Goal: Task Accomplishment & Management: Use online tool/utility

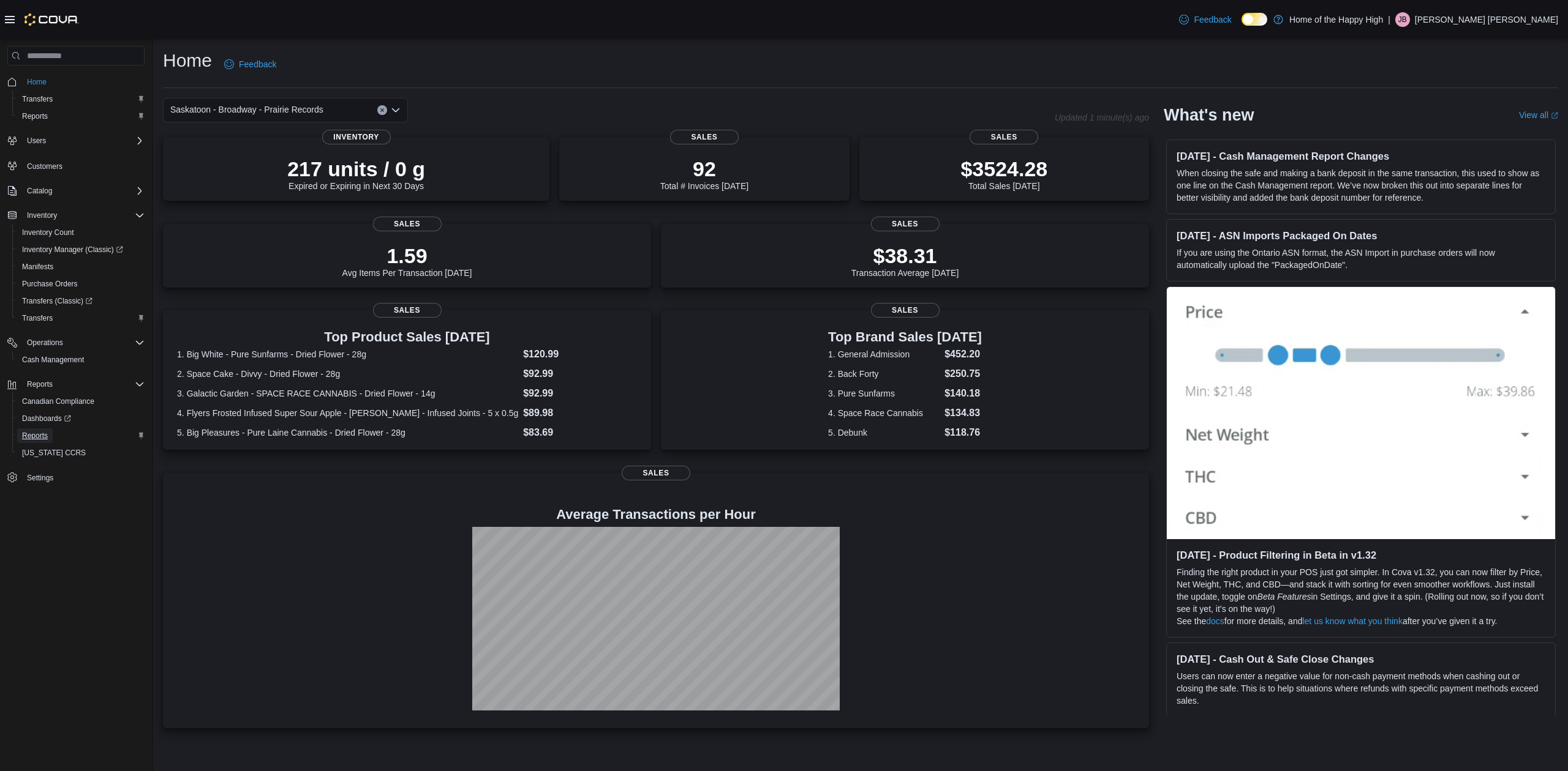
click at [43, 437] on span "Reports" at bounding box center [35, 436] width 26 height 9
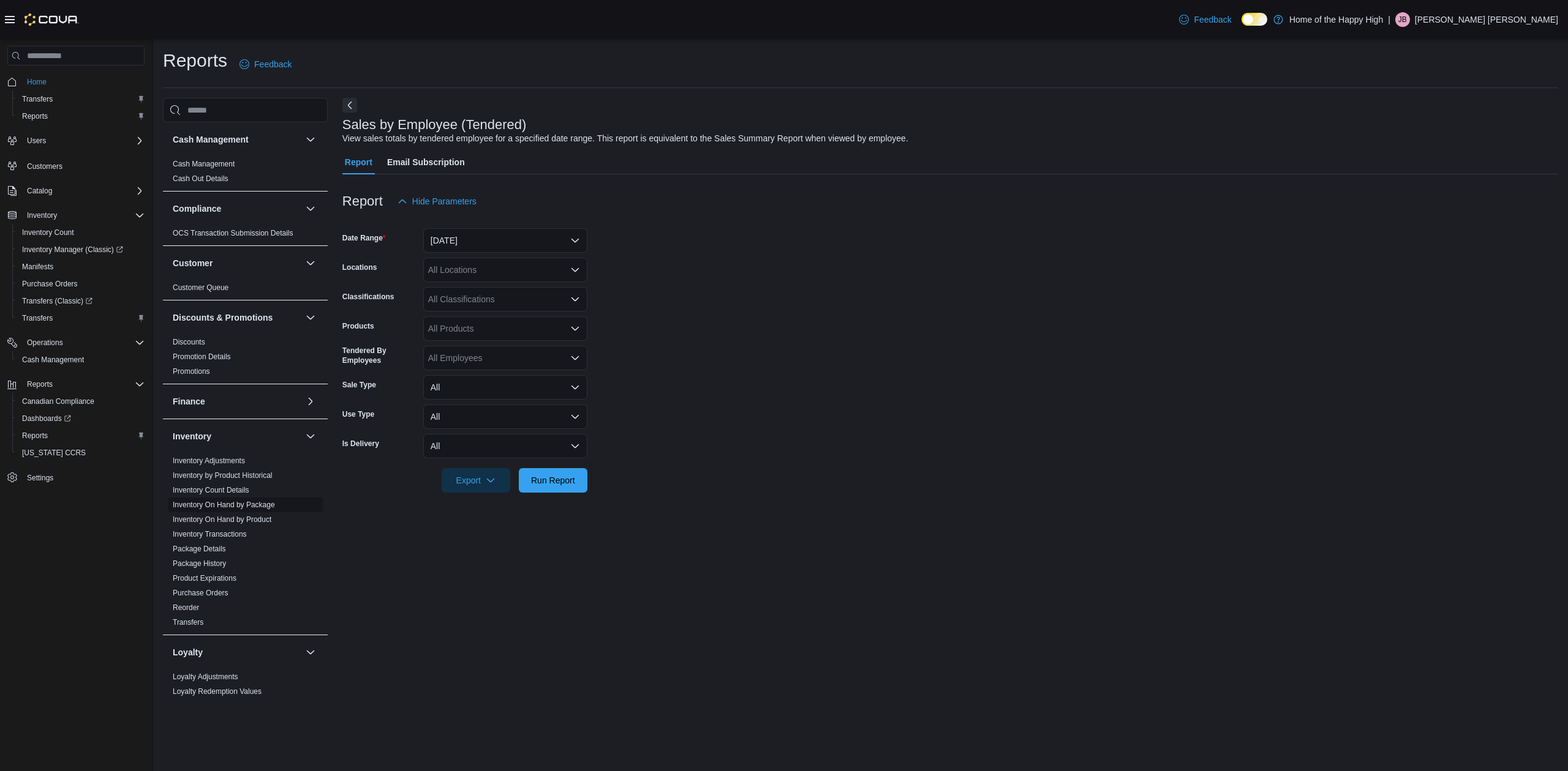
click at [253, 506] on link "Inventory On Hand by Package" at bounding box center [224, 505] width 102 height 9
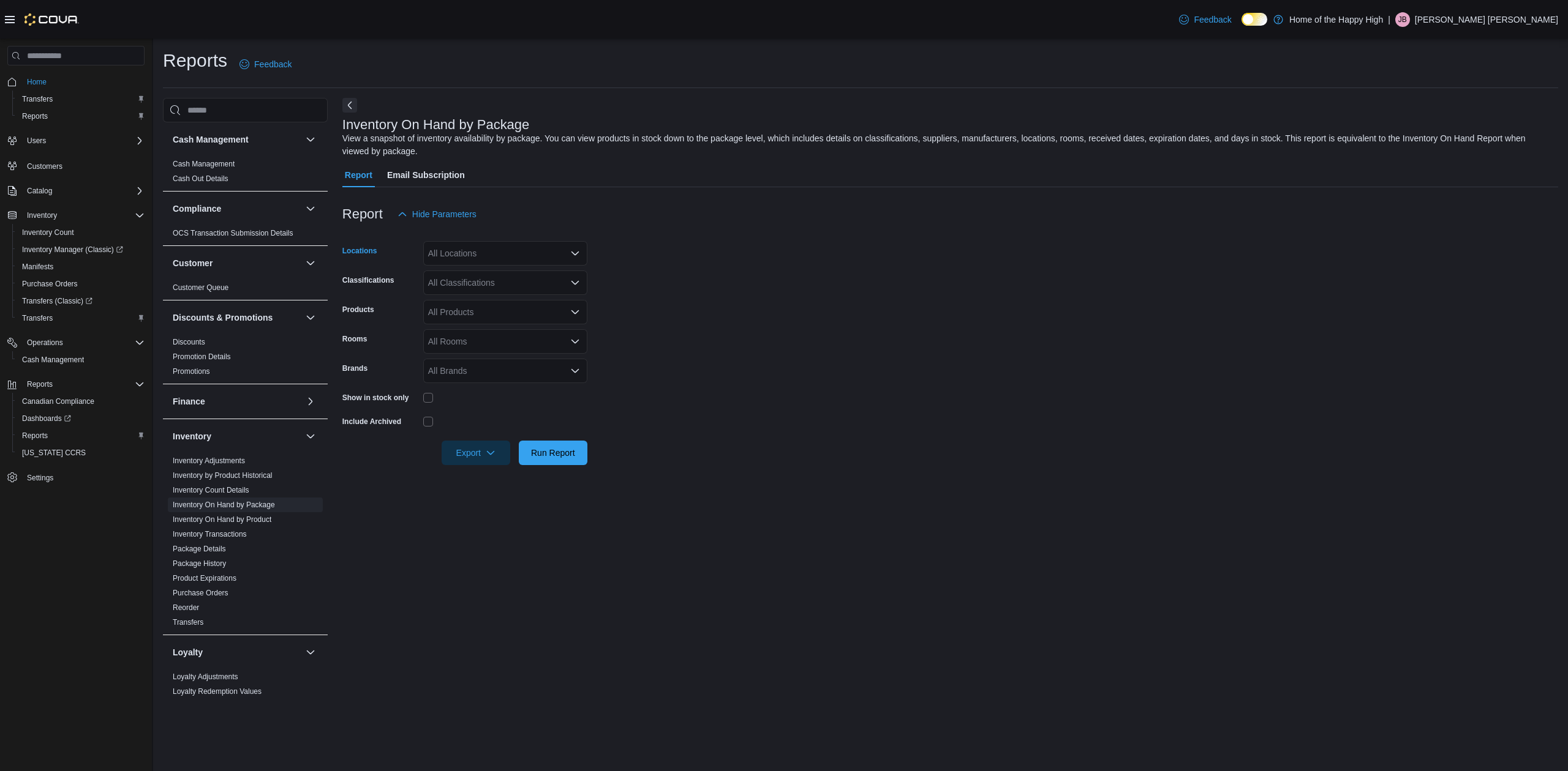
click at [464, 250] on div "All Locations" at bounding box center [505, 253] width 164 height 24
type input "*****"
click at [494, 317] on button "Saskatoon - Broadway - Prairie Records" at bounding box center [505, 310] width 164 height 18
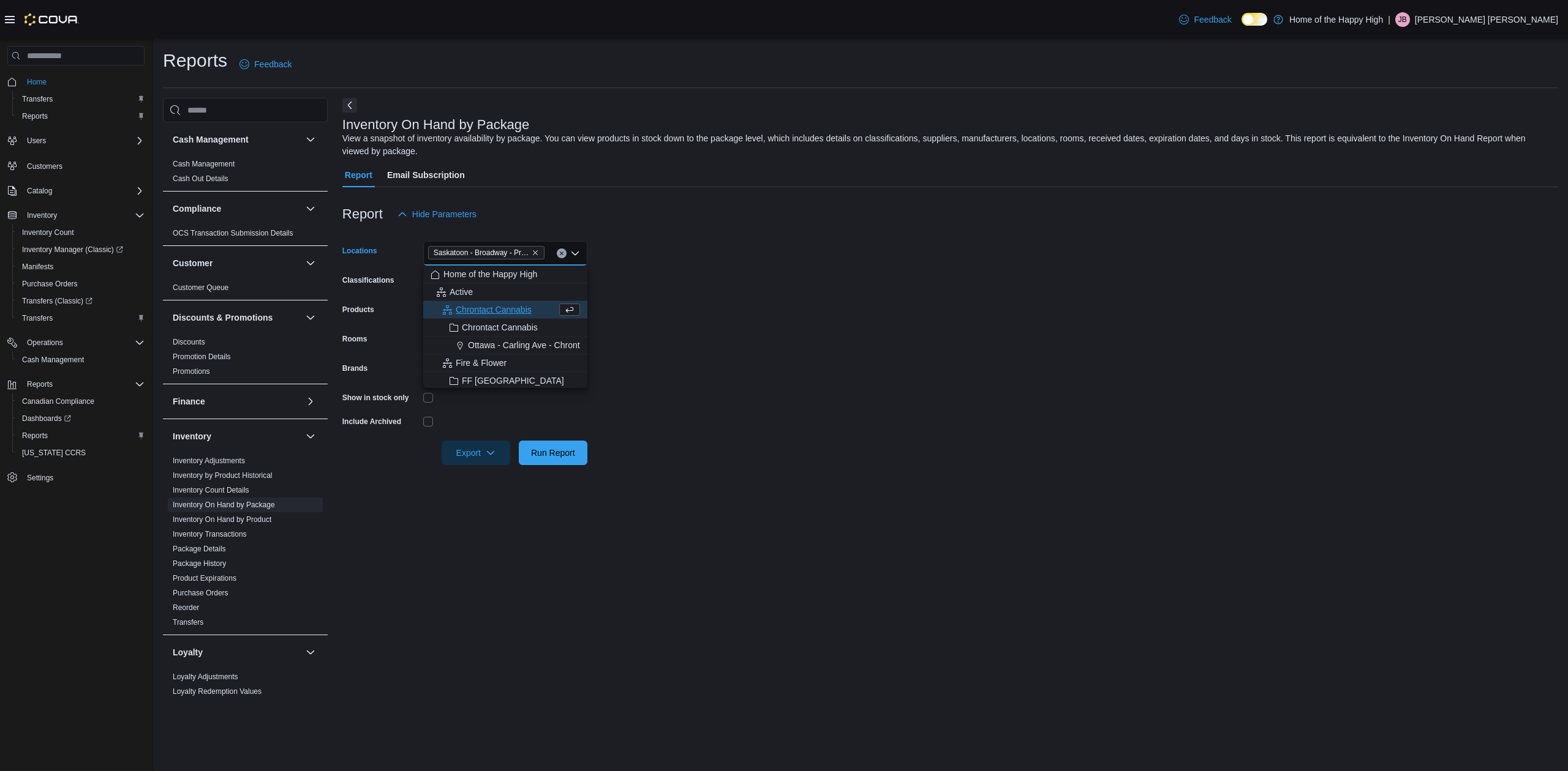
click at [745, 316] on form "Locations [GEOGRAPHIC_DATA] - [GEOGRAPHIC_DATA] - Prairie Records Combo box. Se…" at bounding box center [950, 346] width 1216 height 239
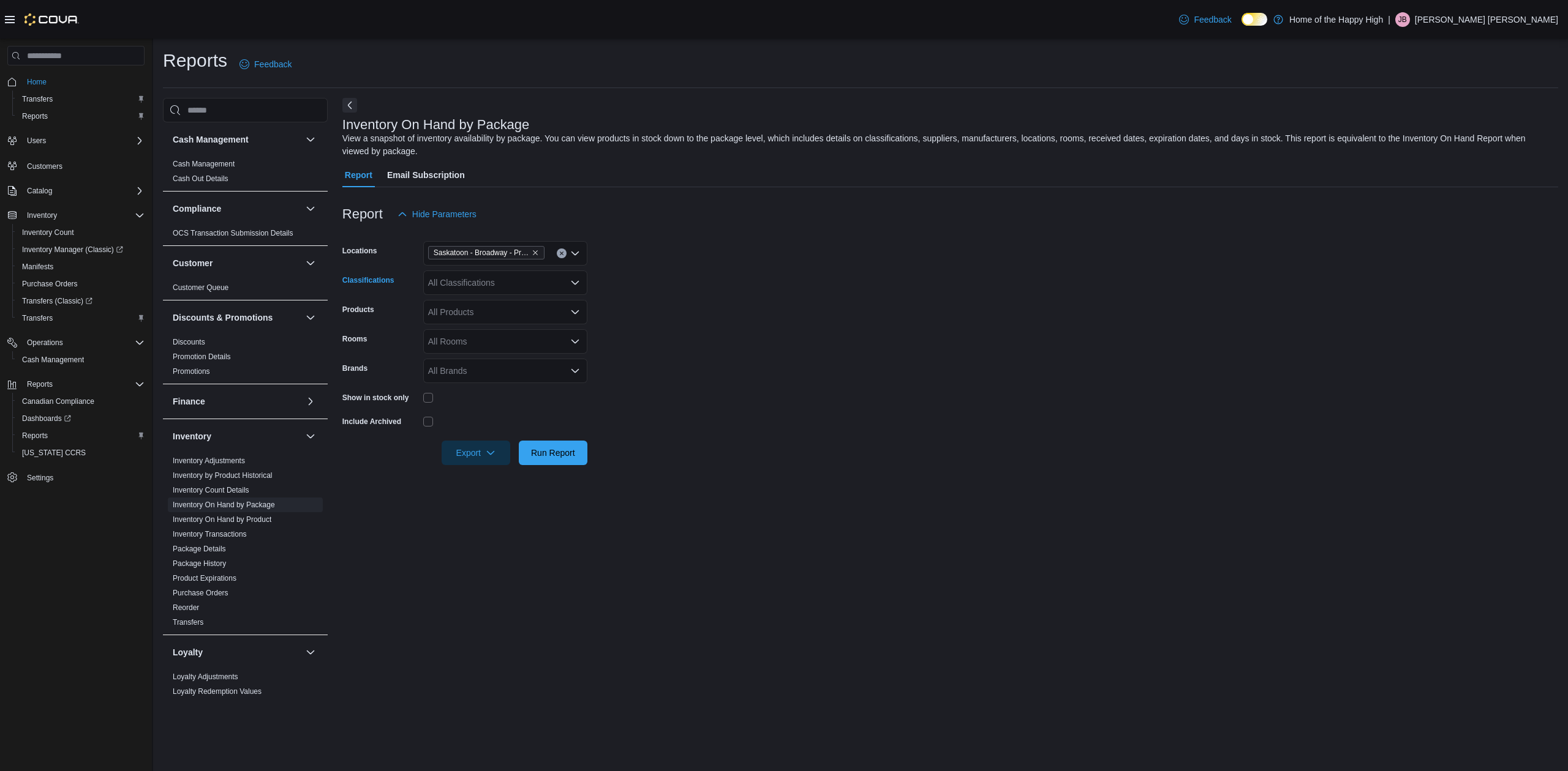
click at [474, 290] on div "All Classifications" at bounding box center [505, 283] width 164 height 24
click at [469, 304] on span "Vapes" at bounding box center [467, 303] width 24 height 12
click at [674, 353] on form "Locations [GEOGRAPHIC_DATA] - [GEOGRAPHIC_DATA] - Prairie Records Classificatio…" at bounding box center [950, 346] width 1216 height 239
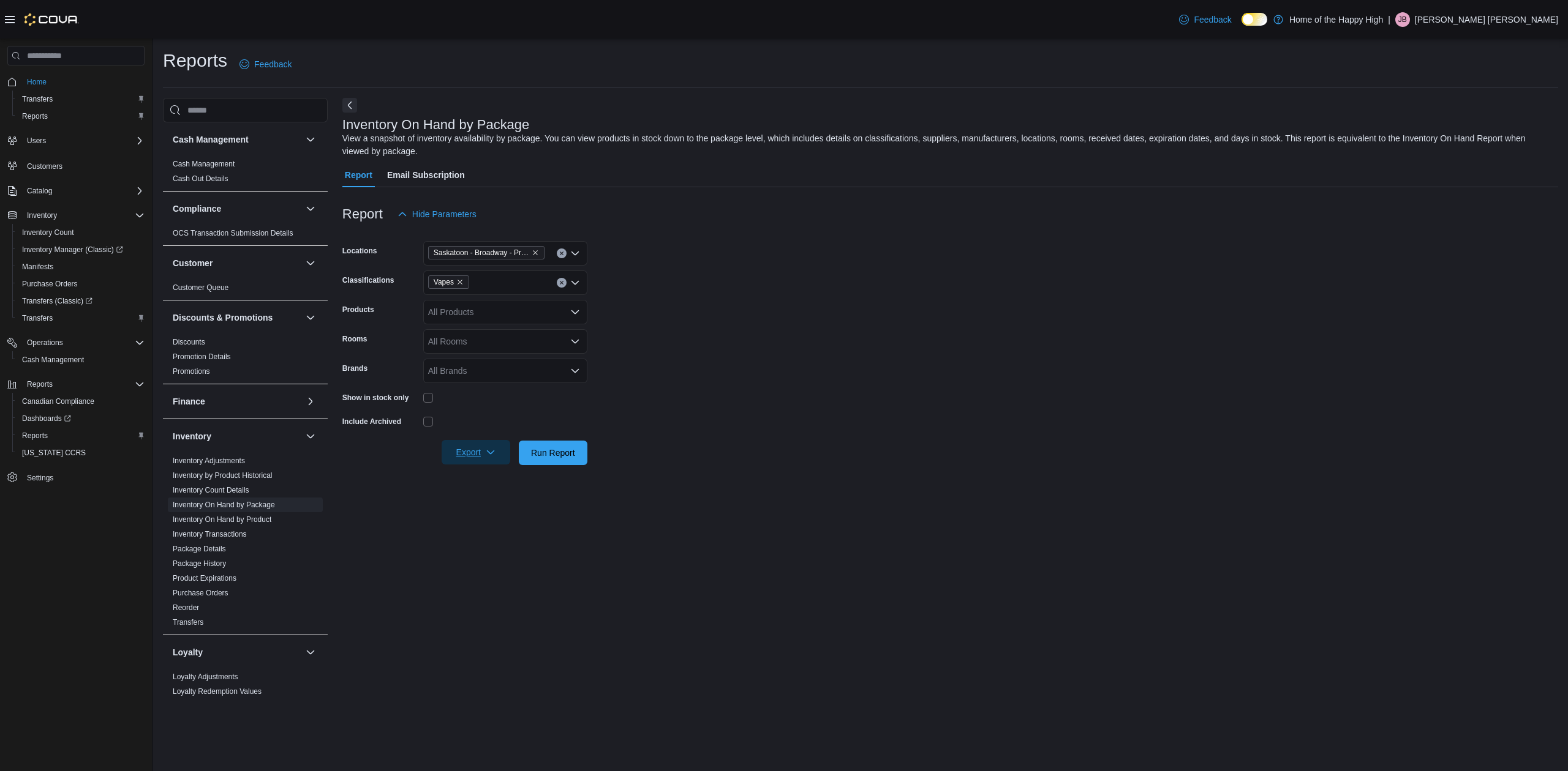
click at [496, 454] on span "Export" at bounding box center [476, 452] width 54 height 24
click at [488, 284] on div "Vapes" at bounding box center [505, 283] width 164 height 24
click at [459, 282] on icon "Remove Vapes from selection in this group" at bounding box center [460, 282] width 7 height 7
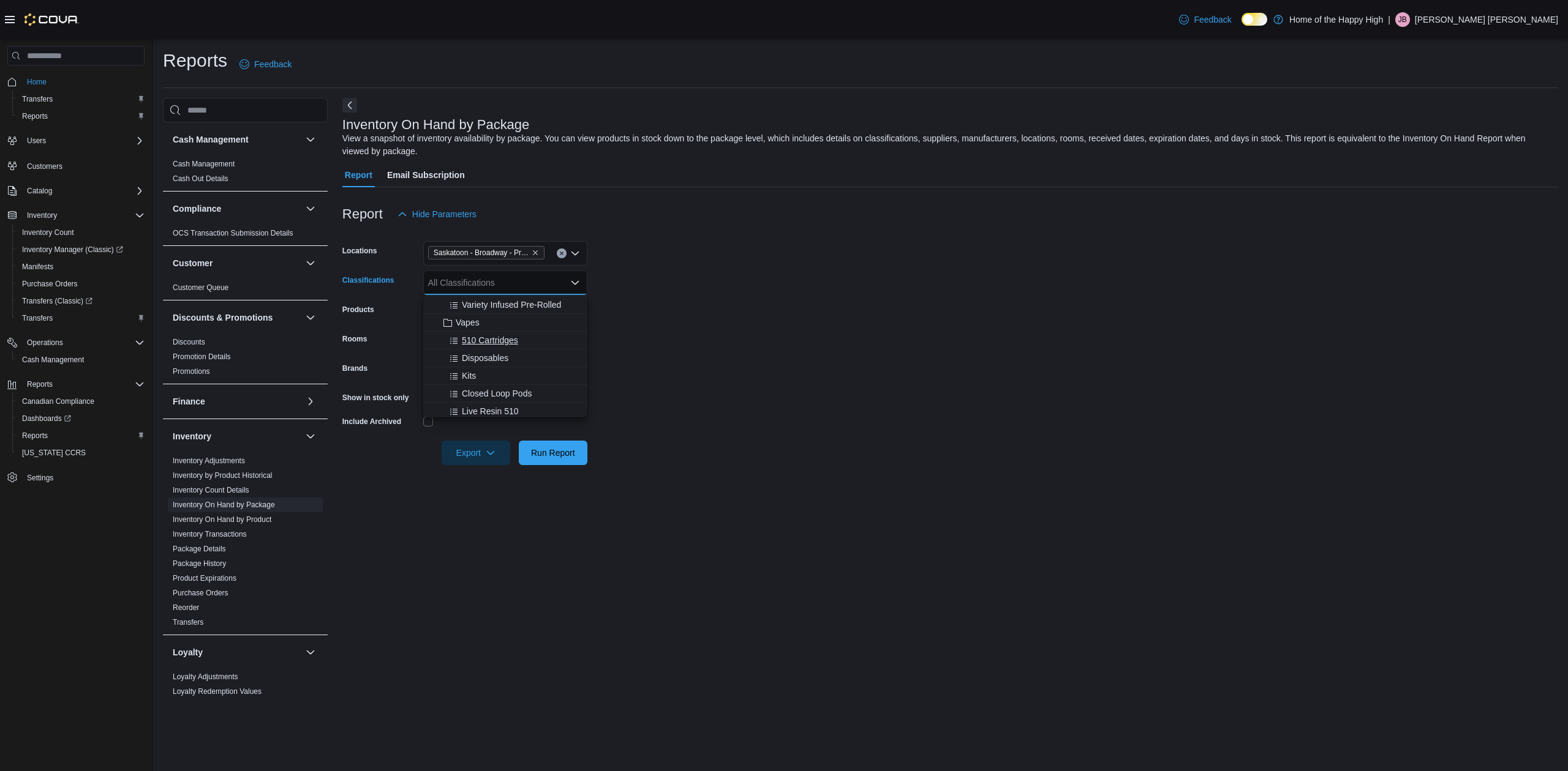
click at [506, 343] on span "510 Cartridges" at bounding box center [490, 340] width 56 height 12
click at [486, 370] on span "Live Resin 510" at bounding box center [490, 374] width 57 height 12
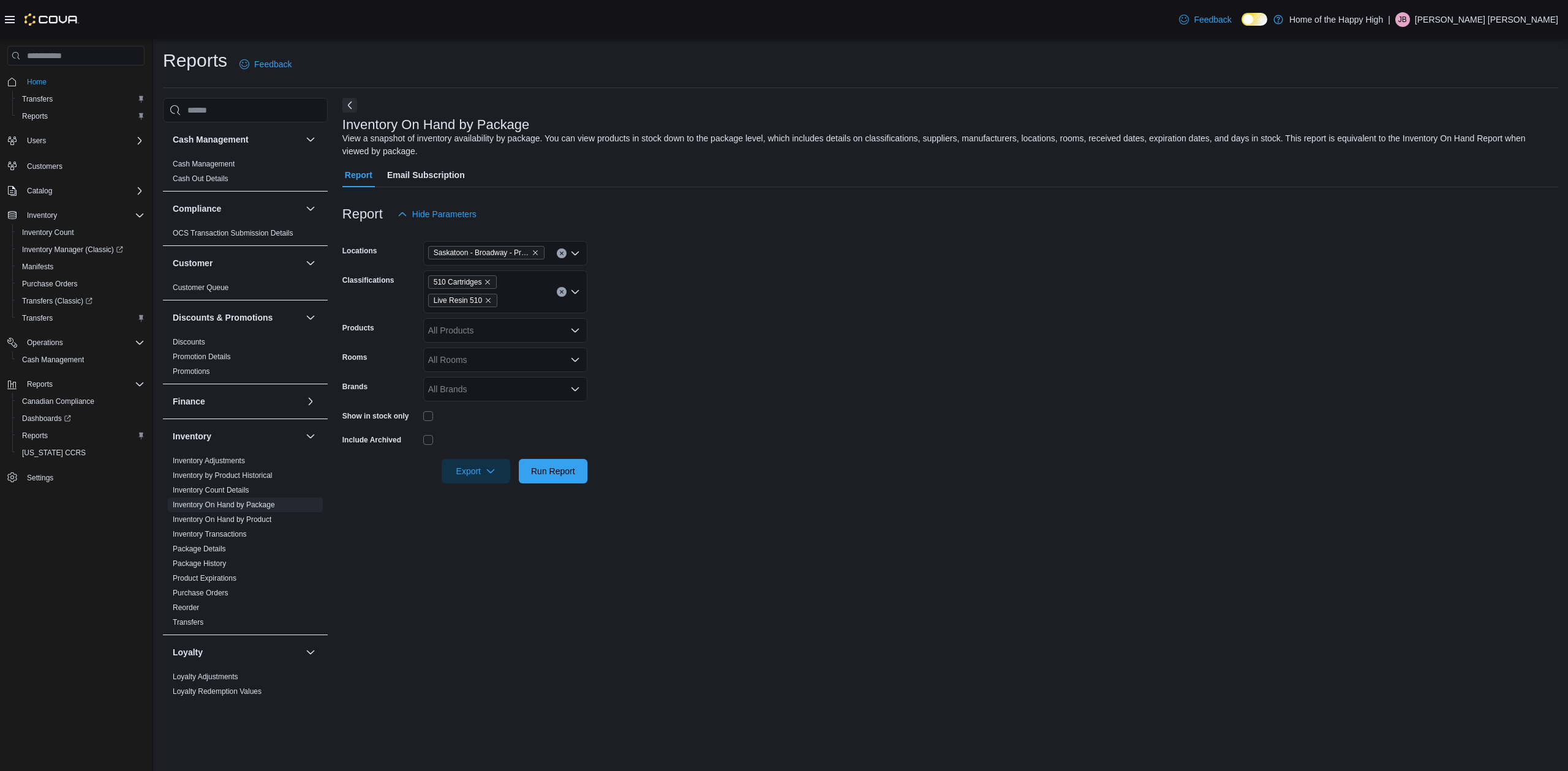
click at [638, 611] on div "Inventory On Hand by Package View a snapshot of inventory availability by packa…" at bounding box center [950, 399] width 1216 height 603
click at [517, 355] on div "All Rooms" at bounding box center [505, 360] width 164 height 24
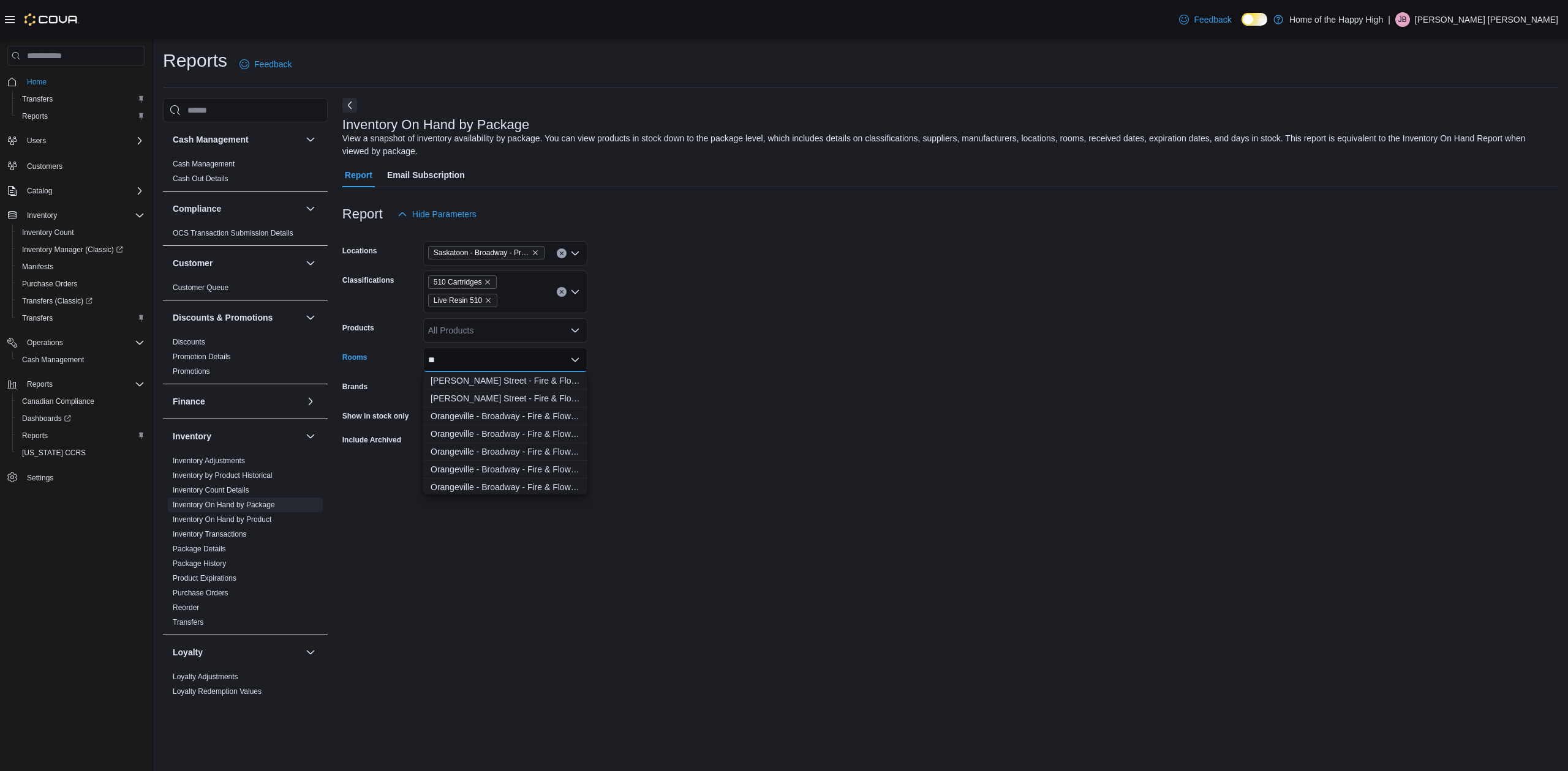
type input "*"
type input "********"
click at [547, 447] on span "Saskatoon - Broadway - Prairie Records - Sellable" at bounding box center [505, 450] width 150 height 12
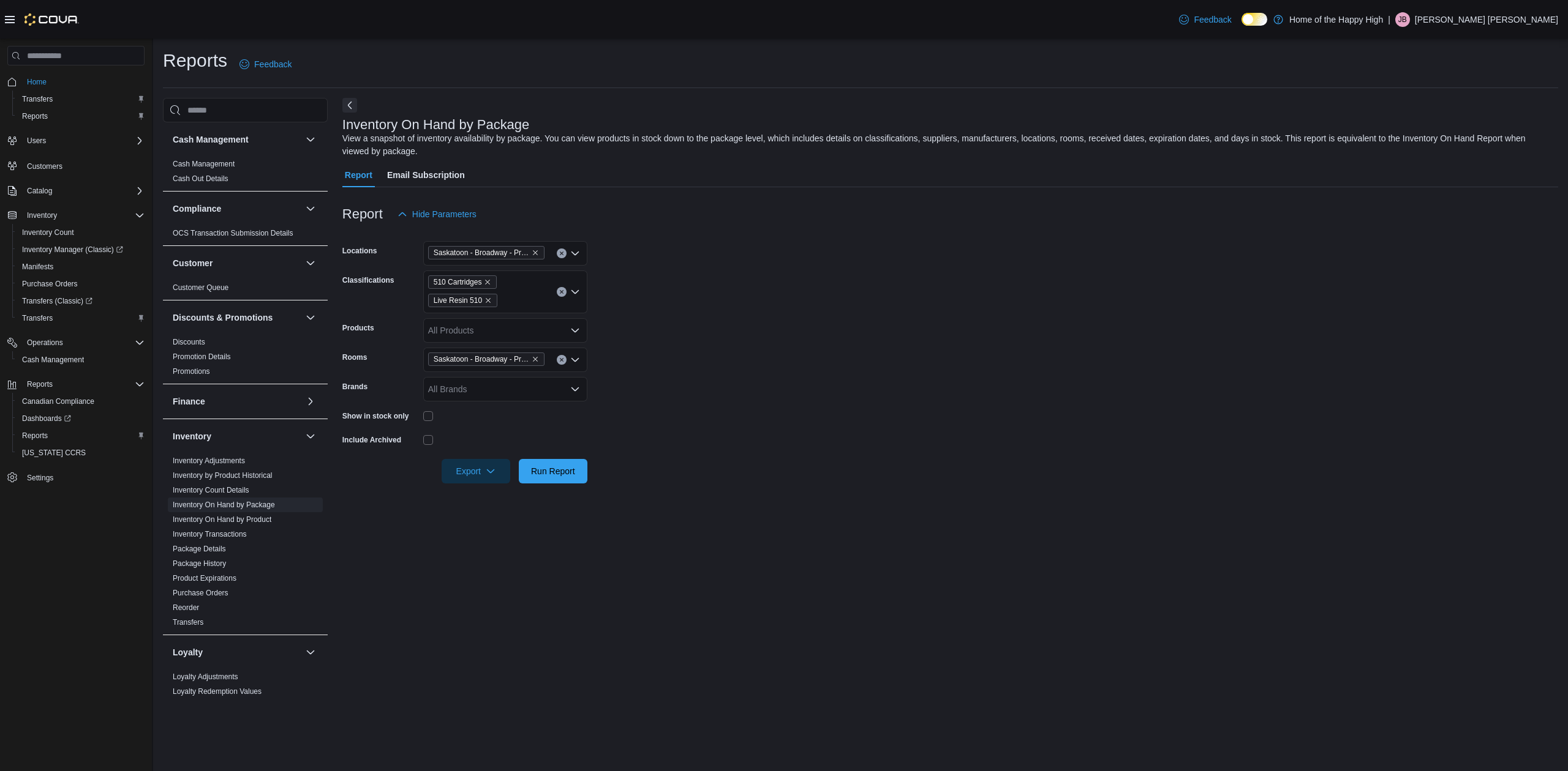
click at [727, 463] on form "Locations [GEOGRAPHIC_DATA] - [GEOGRAPHIC_DATA] - Prairie Records Classificatio…" at bounding box center [950, 355] width 1216 height 257
click at [500, 473] on span "Export" at bounding box center [476, 470] width 54 height 24
click at [670, 486] on div at bounding box center [950, 491] width 1216 height 15
click at [474, 469] on span "Export" at bounding box center [476, 470] width 54 height 24
click at [481, 498] on span "Export to Excel" at bounding box center [478, 495] width 55 height 9
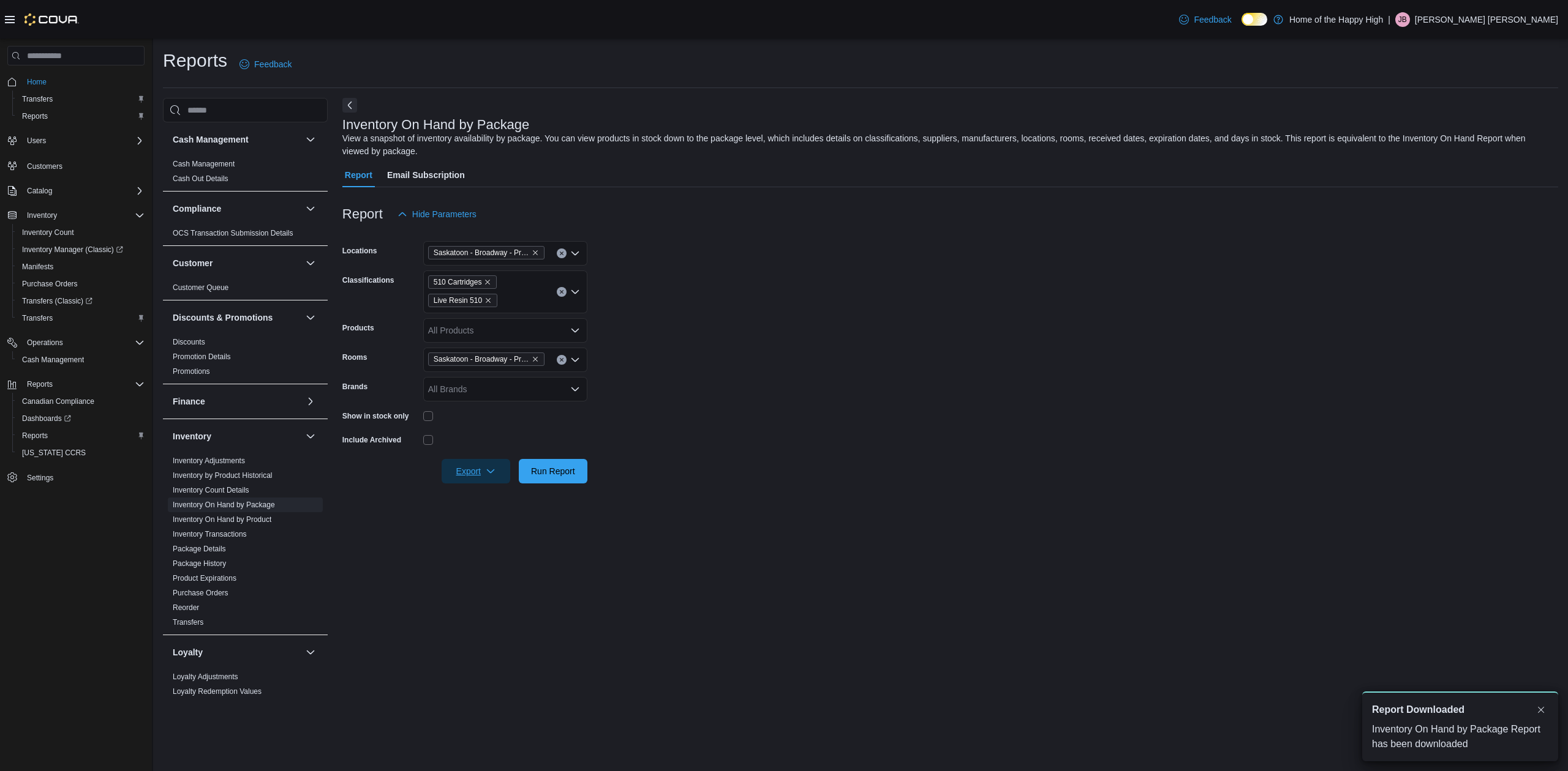
scroll to position [0, 0]
